Goal: Task Accomplishment & Management: Manage account settings

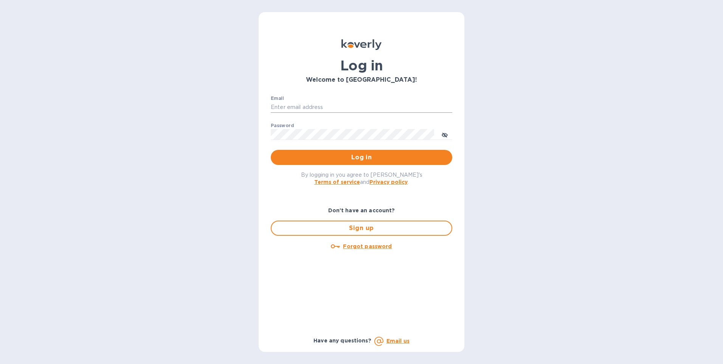
click at [314, 112] on input "Email" at bounding box center [361, 107] width 181 height 11
type input "[EMAIL_ADDRESS][DOMAIN_NAME]"
click at [271, 150] on button "Log in" at bounding box center [361, 157] width 181 height 15
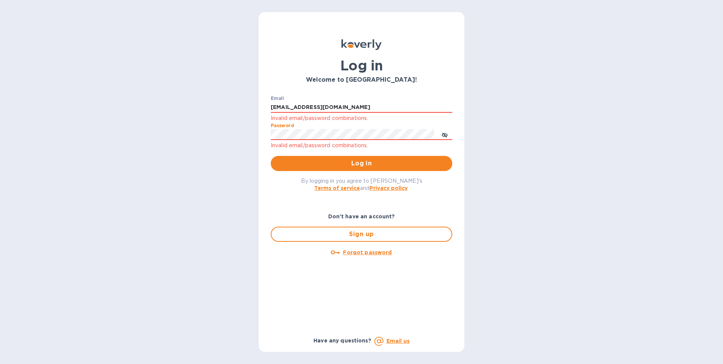
click at [271, 156] on button "Log in" at bounding box center [361, 163] width 181 height 15
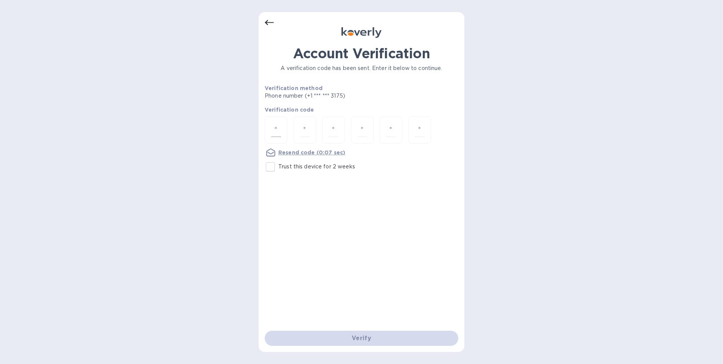
click at [281, 131] on div at bounding box center [276, 129] width 23 height 27
type input "1"
type input "3"
type input "7"
type input "1"
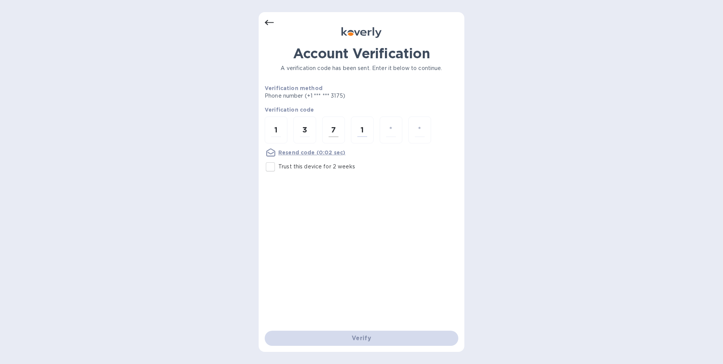
type input "1"
type input "2"
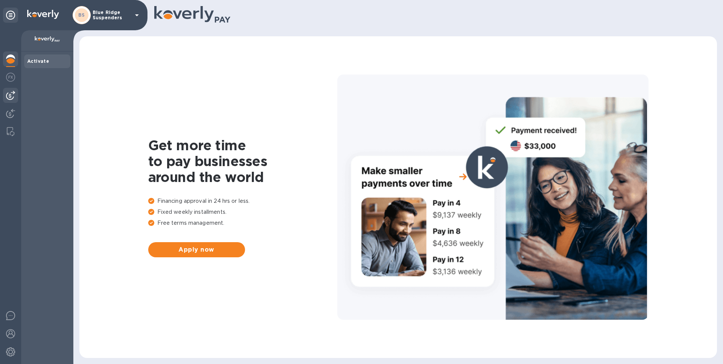
click at [12, 96] on img at bounding box center [10, 95] width 9 height 9
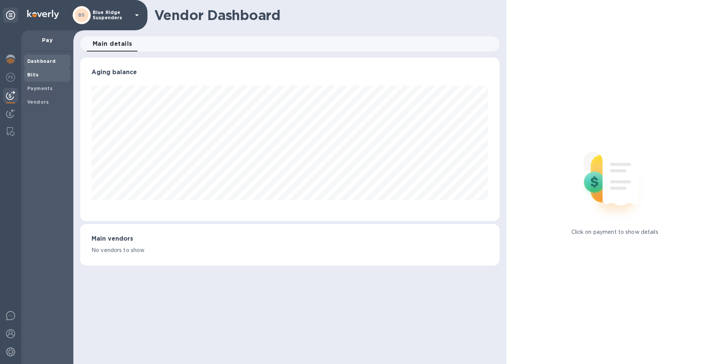
scroll to position [163, 420]
click at [36, 76] on b "Bills" at bounding box center [32, 75] width 11 height 6
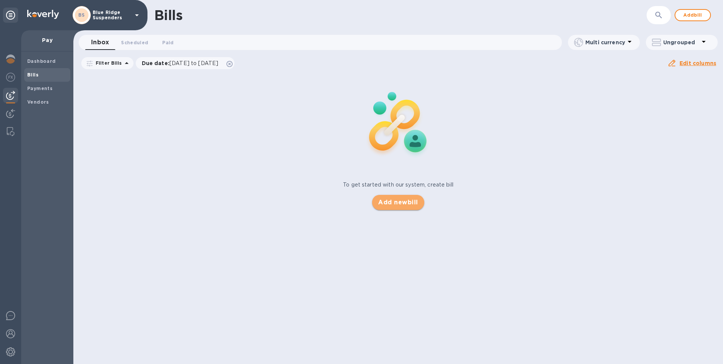
click at [401, 203] on span "Add new bill" at bounding box center [398, 202] width 40 height 9
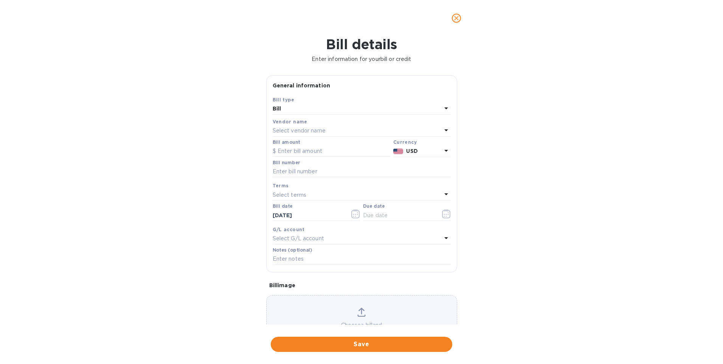
click at [317, 132] on p "Select vendor name" at bounding box center [299, 131] width 53 height 8
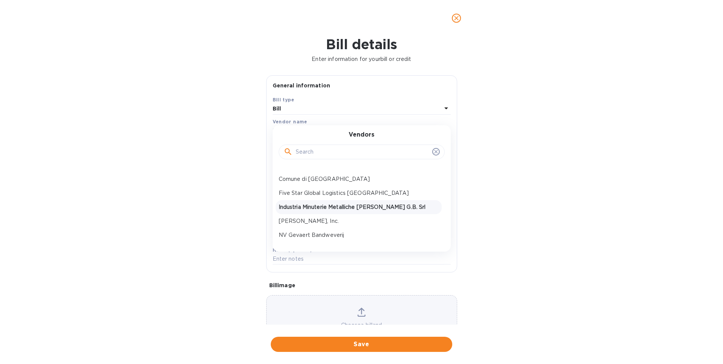
scroll to position [11, 0]
click at [312, 232] on p "NV Gevaert Bandweverij" at bounding box center [359, 232] width 160 height 8
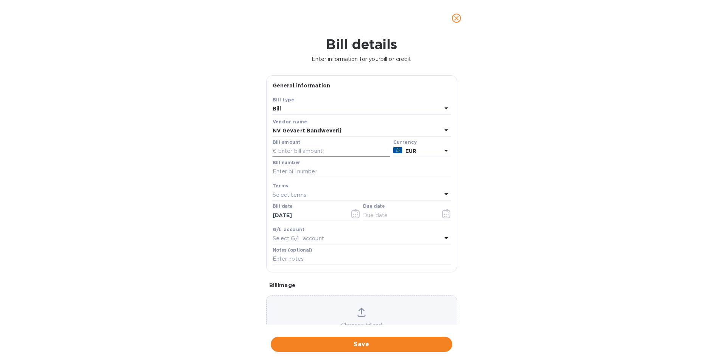
click at [309, 155] on input "text" at bounding box center [332, 151] width 118 height 11
type input "2,913.47"
click at [335, 174] on input "text" at bounding box center [362, 171] width 178 height 11
type input "010043/806323"
click at [329, 193] on div "Select terms" at bounding box center [357, 194] width 169 height 11
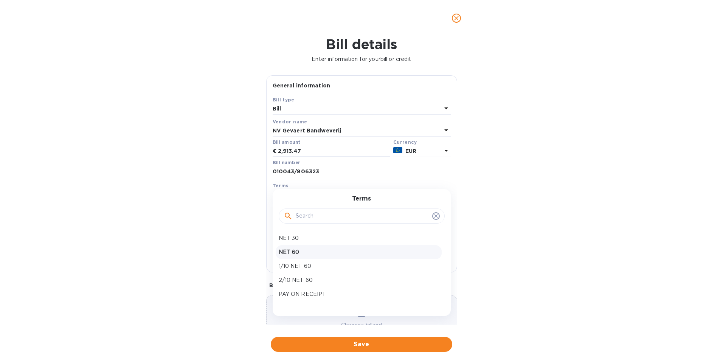
click at [310, 256] on p "NET 60" at bounding box center [359, 252] width 160 height 8
type input "[DATE]"
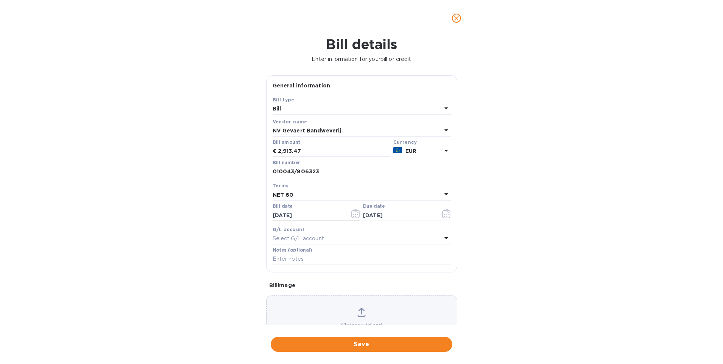
click at [353, 213] on icon "button" at bounding box center [355, 213] width 9 height 9
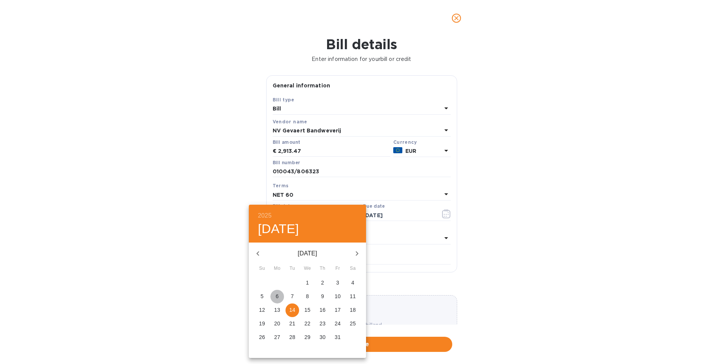
click at [277, 296] on p "6" at bounding box center [277, 296] width 3 height 8
type input "[DATE]"
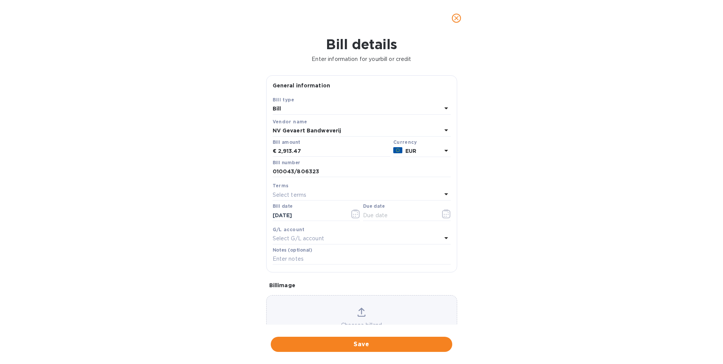
click at [322, 199] on div "Select terms" at bounding box center [357, 194] width 169 height 11
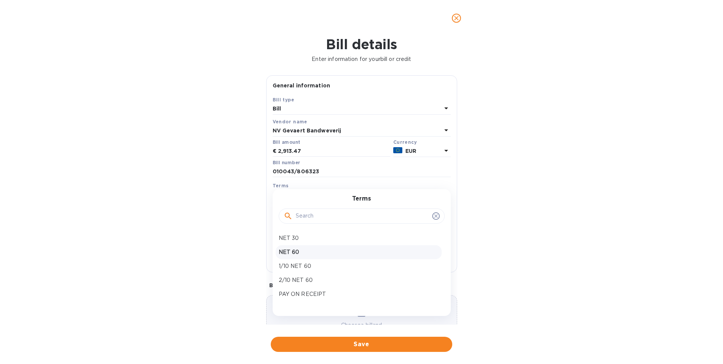
click at [293, 253] on p "NET 60" at bounding box center [359, 252] width 160 height 8
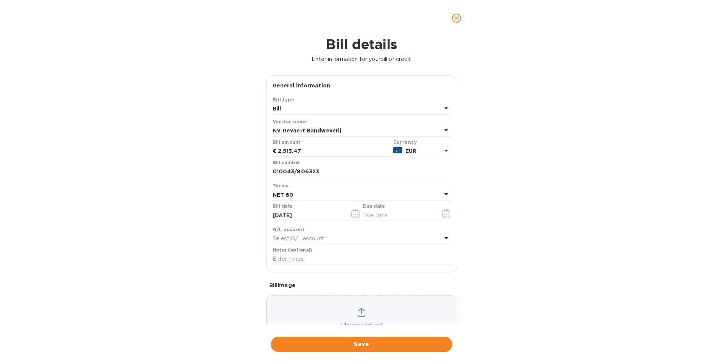
type input "[DATE]"
click at [357, 343] on span "Save" at bounding box center [361, 343] width 169 height 9
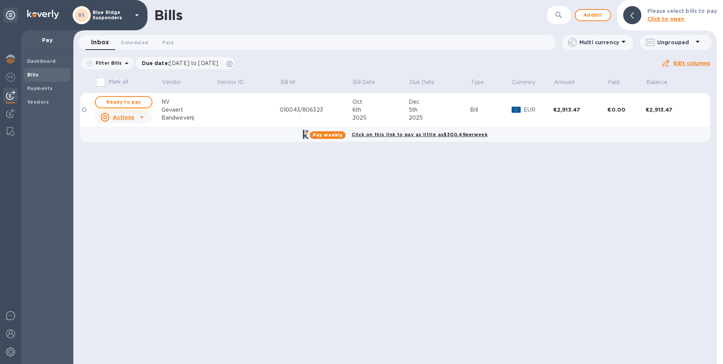
click at [123, 100] on span "Ready to pay" at bounding box center [124, 102] width 44 height 9
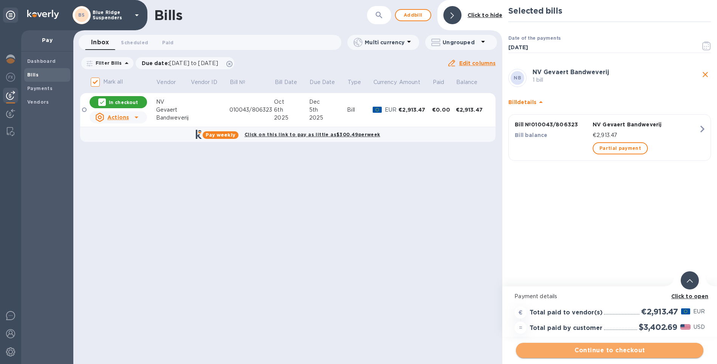
click at [620, 350] on span "Continue to checkout" at bounding box center [609, 350] width 175 height 9
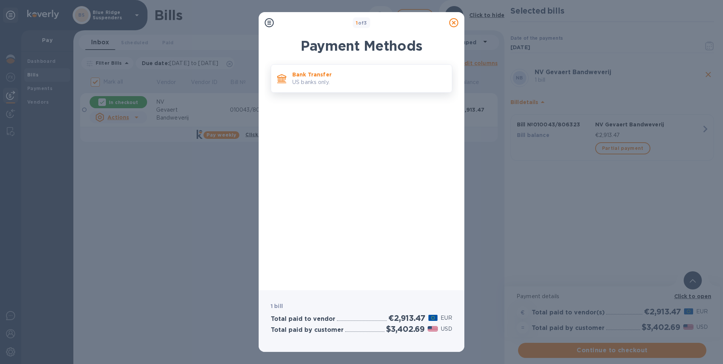
click at [366, 77] on p "Bank Transfer" at bounding box center [368, 75] width 153 height 8
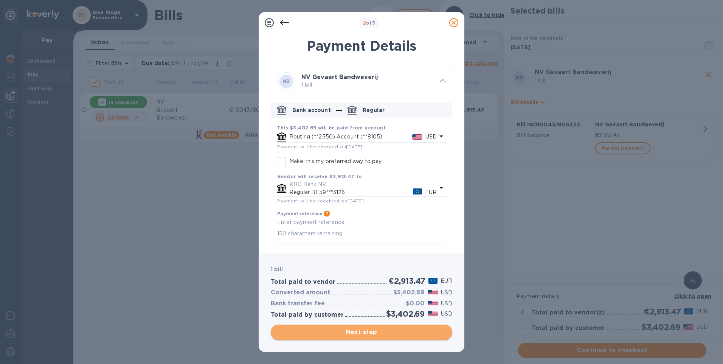
click at [373, 335] on span "Next step" at bounding box center [361, 331] width 169 height 9
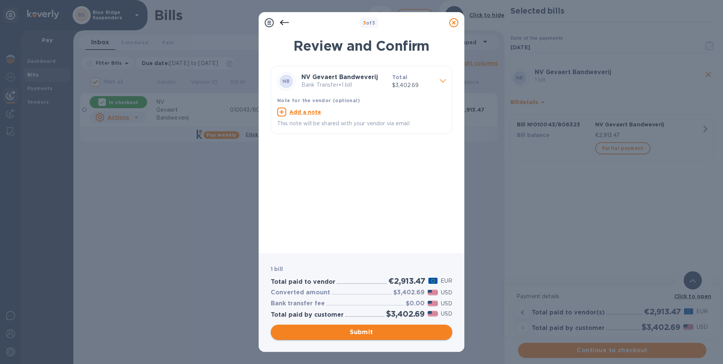
click at [368, 332] on span "Submit" at bounding box center [361, 331] width 169 height 9
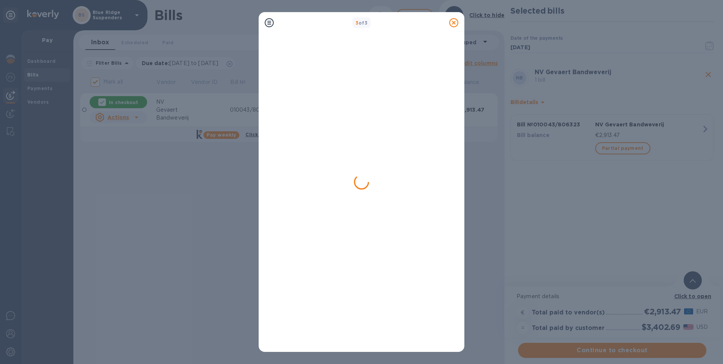
checkbox input "false"
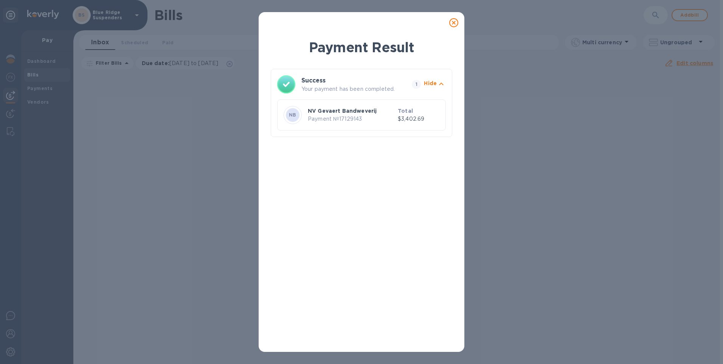
click at [454, 22] on icon at bounding box center [453, 22] width 9 height 9
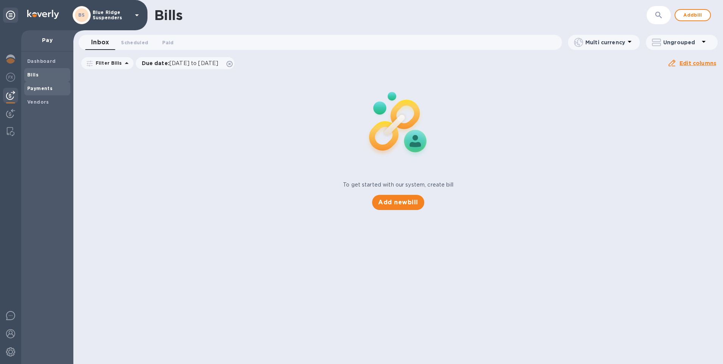
click at [39, 87] on b "Payments" at bounding box center [39, 88] width 25 height 6
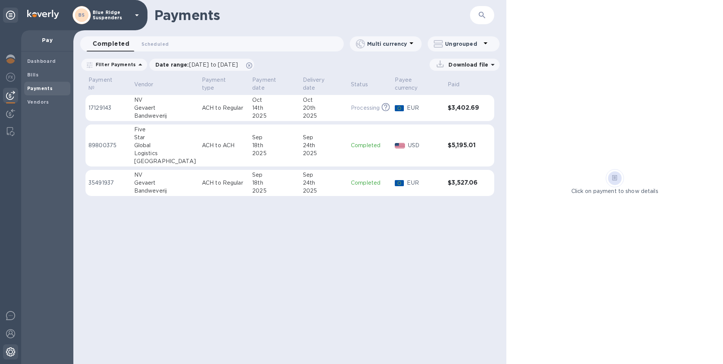
click at [15, 351] on div at bounding box center [10, 352] width 15 height 17
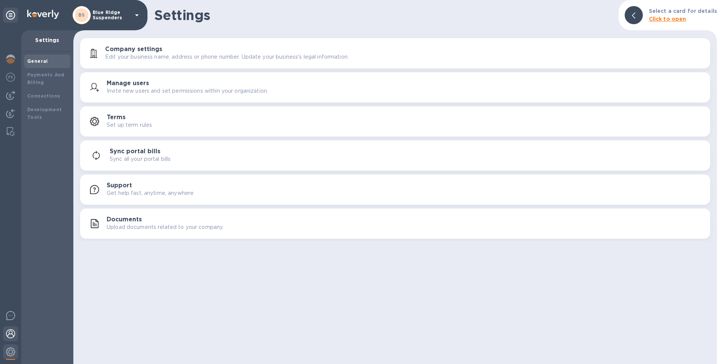
click at [13, 336] on img at bounding box center [10, 333] width 9 height 9
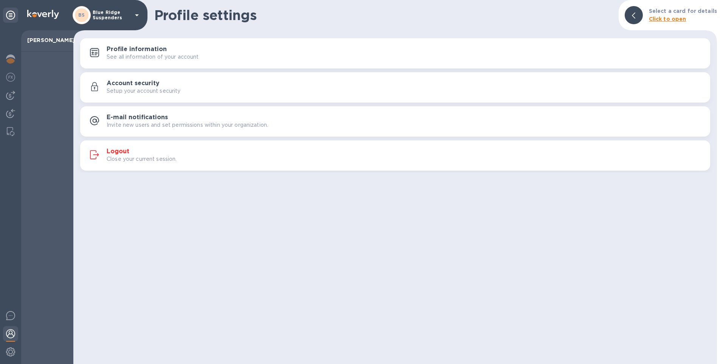
click at [131, 155] on p "Close your current session." at bounding box center [142, 159] width 70 height 8
